Goal: Use online tool/utility

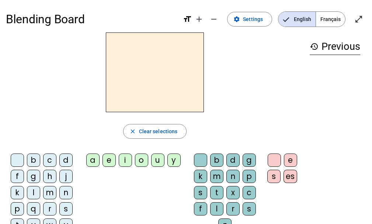
click at [67, 158] on div "d" at bounding box center [65, 159] width 13 height 13
click at [157, 159] on div "u" at bounding box center [157, 159] width 13 height 13
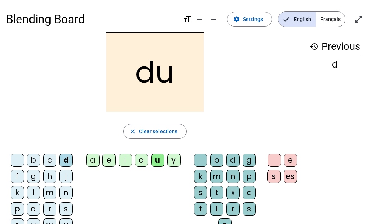
scroll to position [37, 0]
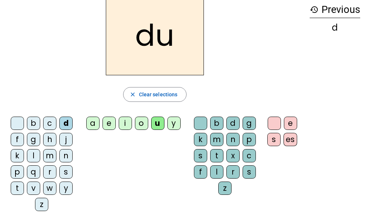
click at [18, 187] on div "t" at bounding box center [17, 187] width 13 height 13
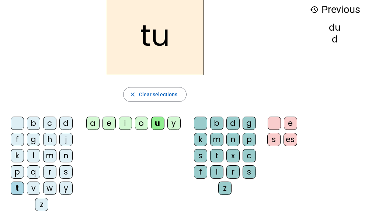
click at [92, 120] on div "a" at bounding box center [92, 122] width 13 height 13
click at [107, 123] on div "e" at bounding box center [108, 122] width 13 height 13
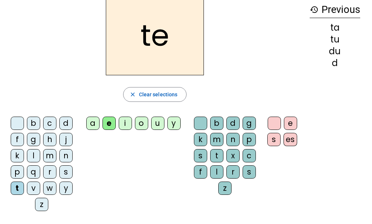
click at [66, 124] on div "d" at bounding box center [65, 122] width 13 height 13
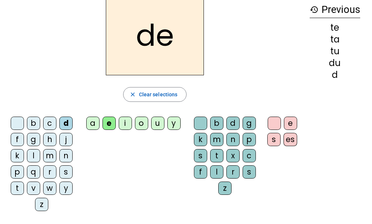
click at [67, 140] on div "j" at bounding box center [65, 139] width 13 height 13
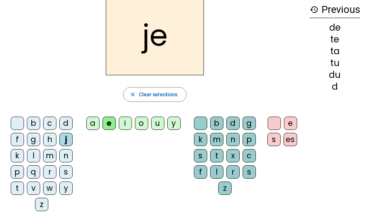
click at [50, 154] on div "m" at bounding box center [49, 155] width 13 height 13
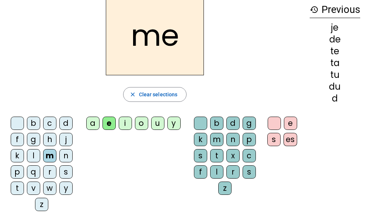
click at [92, 123] on div "a" at bounding box center [92, 122] width 13 height 13
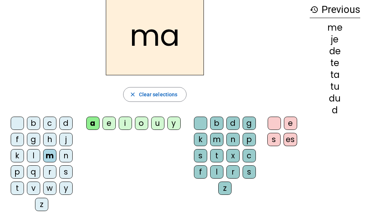
click at [217, 173] on div "l" at bounding box center [216, 171] width 13 height 13
